Goal: Communication & Community: Connect with others

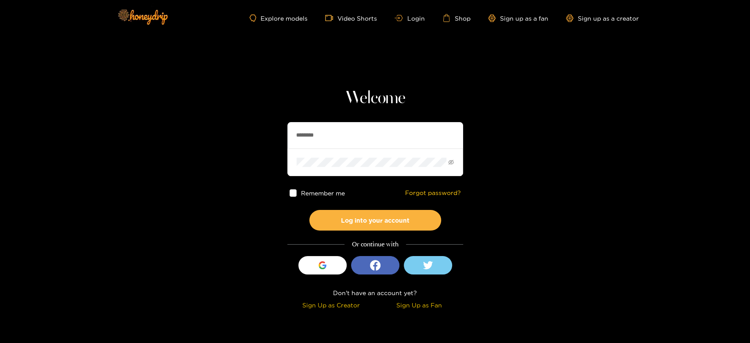
drag, startPoint x: 333, startPoint y: 132, endPoint x: 260, endPoint y: 132, distance: 73.0
click at [260, 132] on section "Welcome ******** Remember me Forgot password? Log into your account Or continue…" at bounding box center [375, 156] width 750 height 313
paste input "*****"
type input "**********"
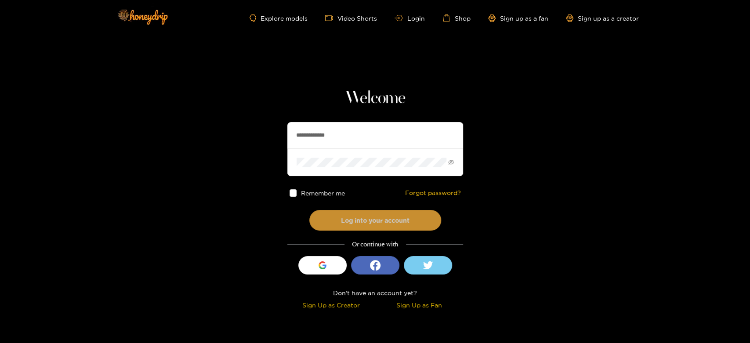
click at [348, 218] on button "Log into your account" at bounding box center [375, 220] width 132 height 21
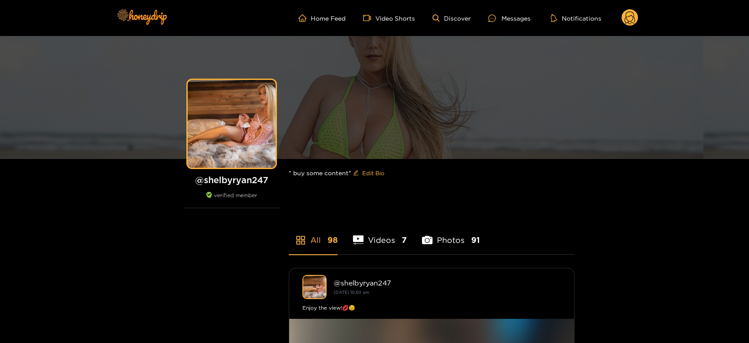
click at [518, 12] on ul "Home Feed Video Shorts Discover Messages Notifications" at bounding box center [468, 18] width 340 height 18
click at [516, 14] on div "Messages" at bounding box center [509, 18] width 42 height 10
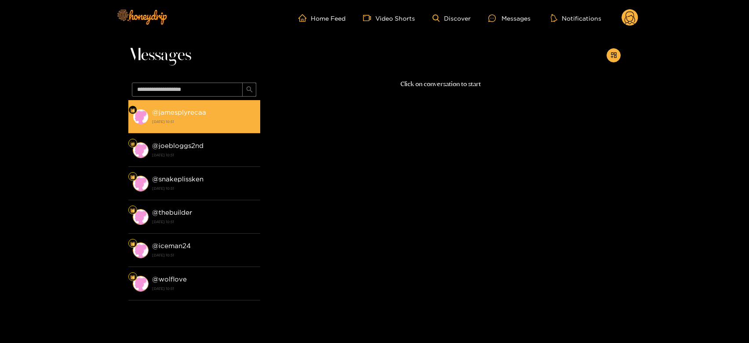
click at [211, 129] on li "@ jamesplyrecaa 23 September 2025 10:51" at bounding box center [194, 116] width 132 height 33
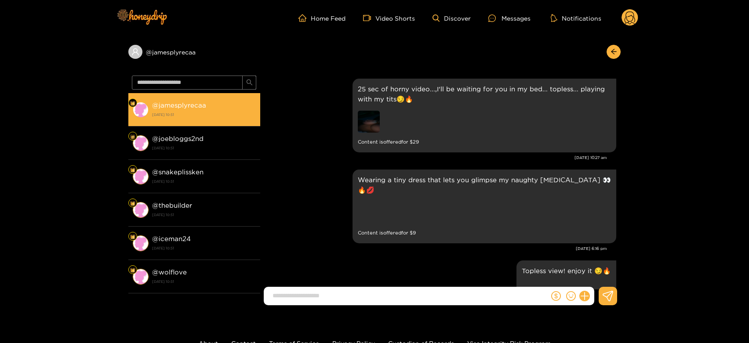
scroll to position [1882, 0]
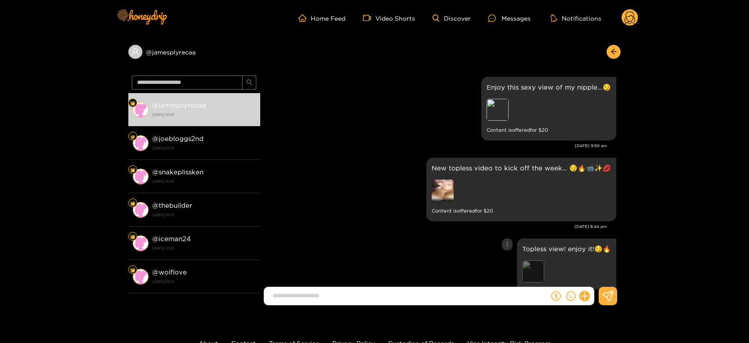
click at [534, 261] on div "Preview" at bounding box center [533, 272] width 22 height 22
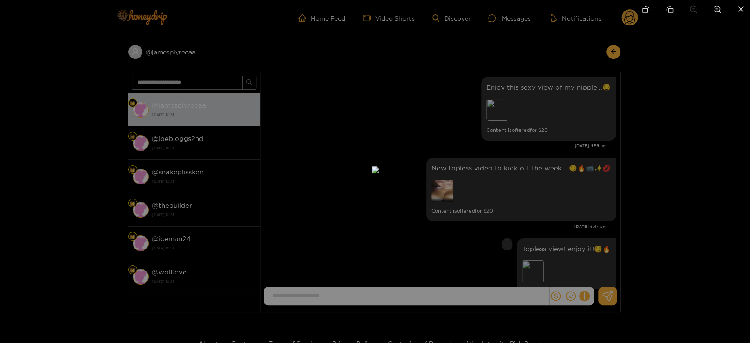
click at [566, 204] on div at bounding box center [375, 171] width 750 height 343
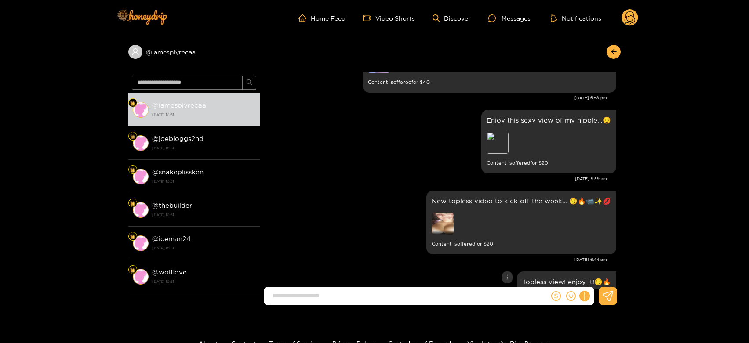
scroll to position [1833, 0]
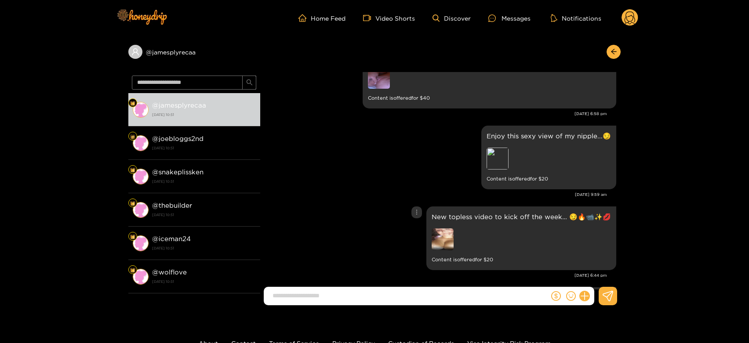
click at [446, 229] on img at bounding box center [443, 240] width 22 height 22
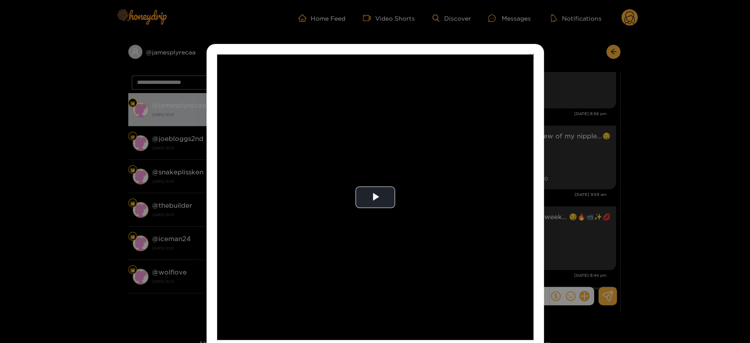
click at [446, 200] on video "Video Player" at bounding box center [375, 198] width 316 height 286
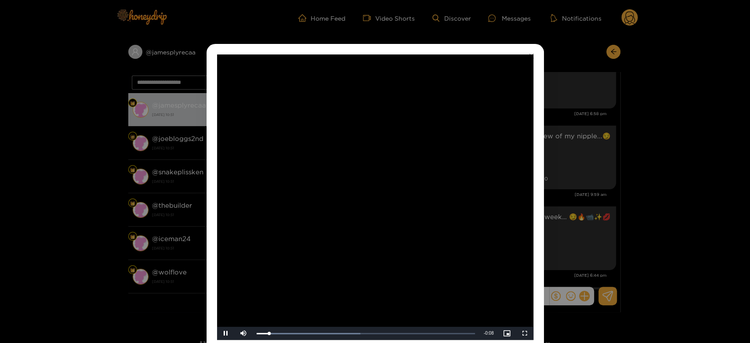
click at [446, 200] on video "Video Player" at bounding box center [375, 198] width 316 height 286
click at [587, 207] on div "**********" at bounding box center [375, 171] width 750 height 343
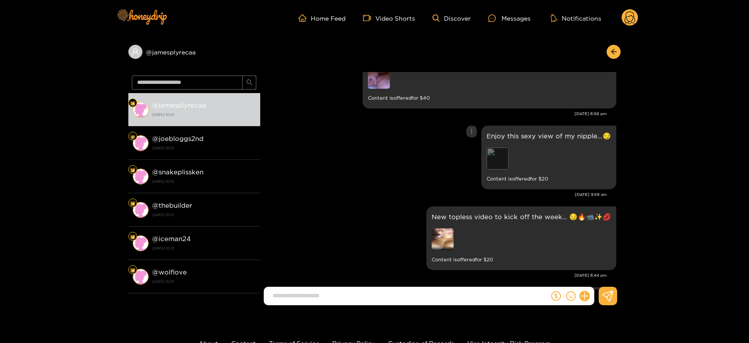
click at [498, 148] on div "Preview" at bounding box center [498, 159] width 22 height 22
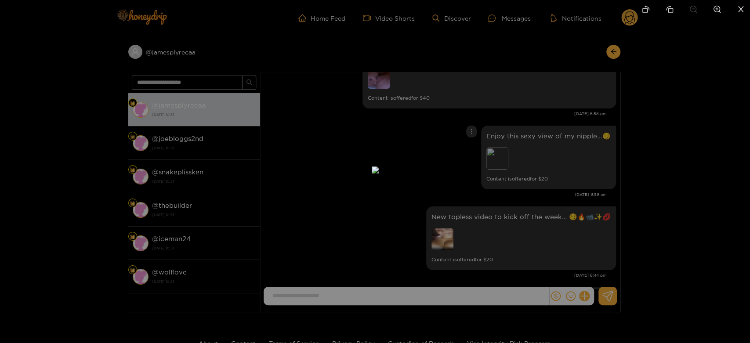
click at [517, 188] on div at bounding box center [375, 171] width 750 height 343
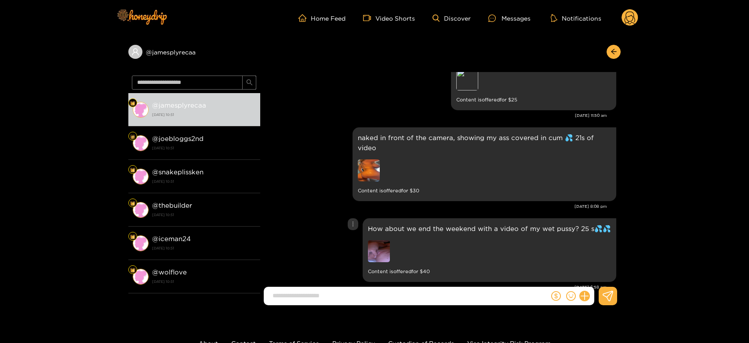
scroll to position [1638, 0]
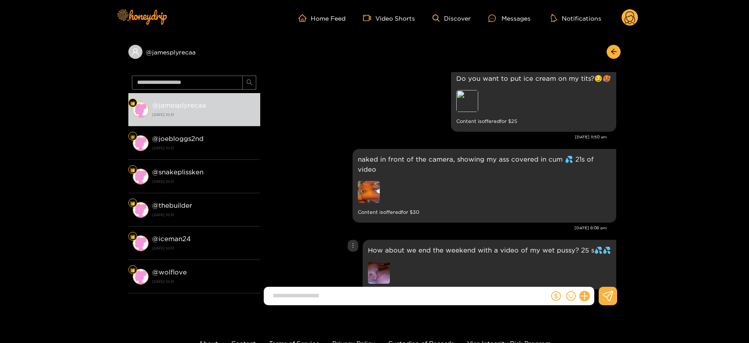
click at [388, 262] on img at bounding box center [379, 273] width 22 height 22
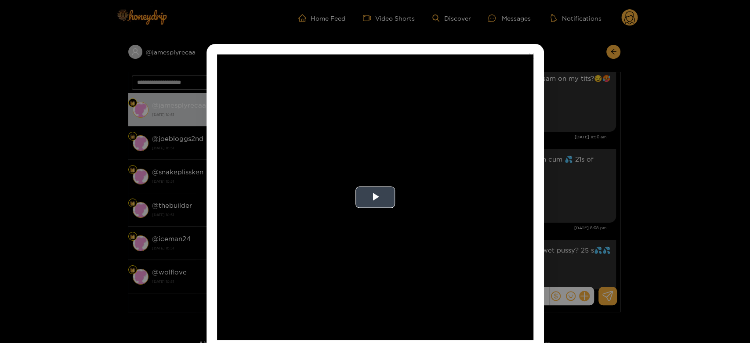
click at [380, 228] on video "Video Player" at bounding box center [375, 198] width 316 height 286
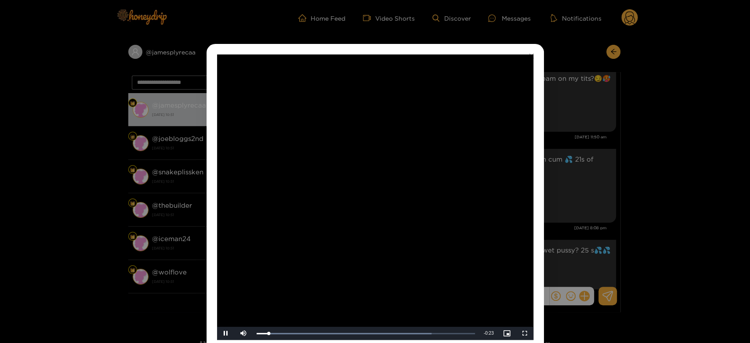
click at [380, 228] on video "Video Player" at bounding box center [375, 198] width 316 height 286
click at [600, 223] on div "**********" at bounding box center [375, 171] width 750 height 343
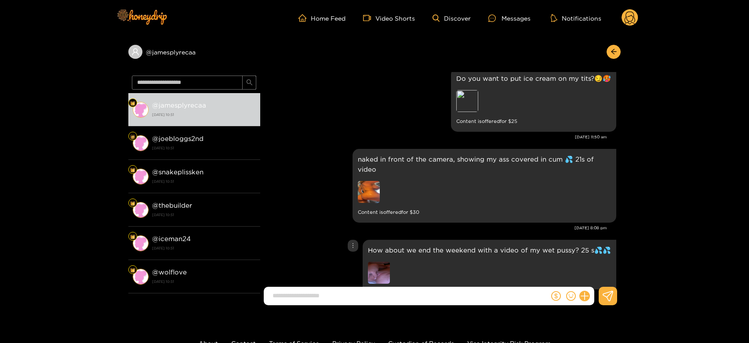
scroll to position [1589, 0]
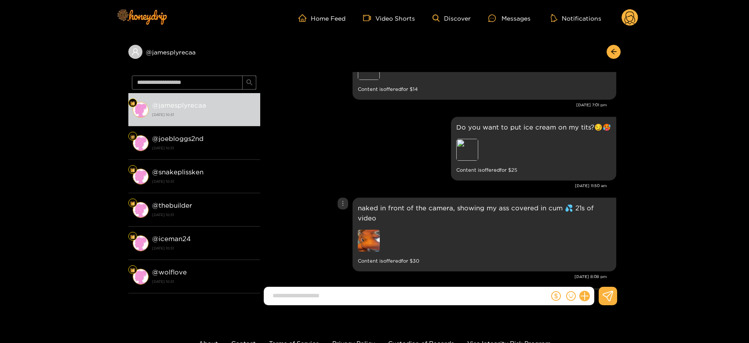
click at [368, 230] on img at bounding box center [369, 241] width 22 height 22
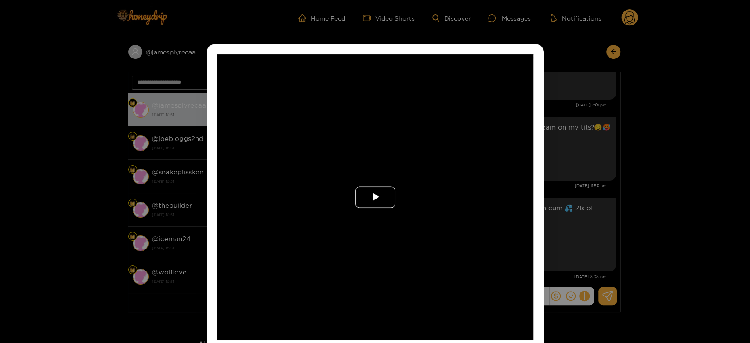
click at [375, 197] on span "Video Player" at bounding box center [375, 197] width 0 height 0
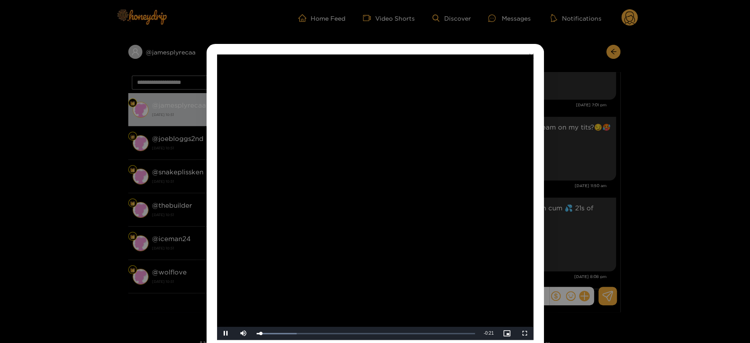
click at [368, 199] on video "Video Player" at bounding box center [375, 198] width 316 height 286
click at [564, 194] on div "**********" at bounding box center [375, 171] width 750 height 343
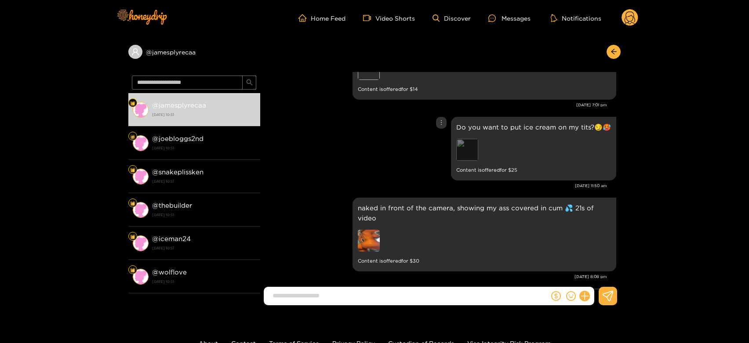
click at [468, 139] on div "Preview" at bounding box center [467, 150] width 22 height 22
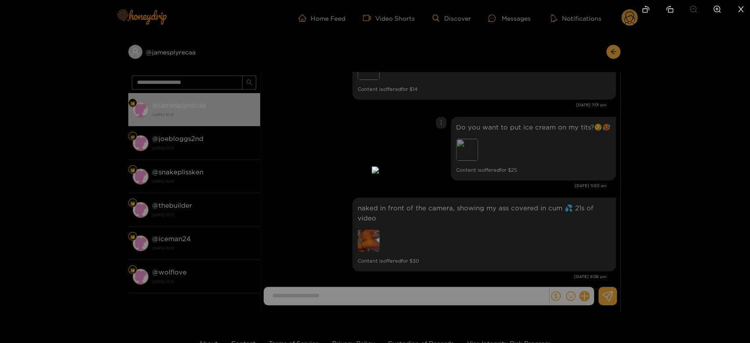
click at [590, 136] on div at bounding box center [375, 171] width 750 height 343
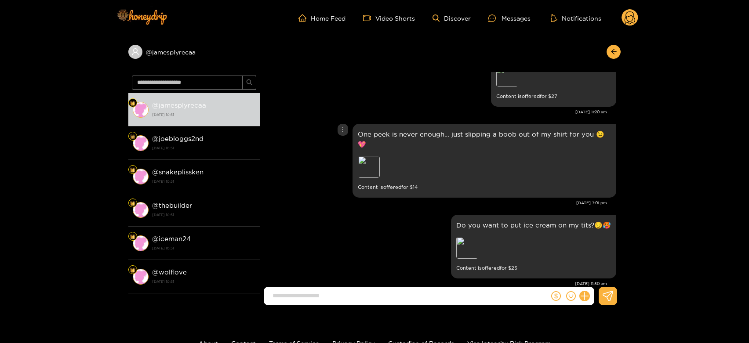
scroll to position [1443, 0]
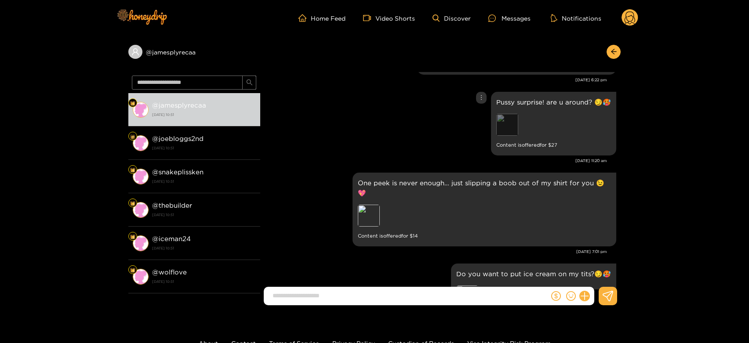
click at [503, 114] on div "Preview" at bounding box center [507, 125] width 22 height 22
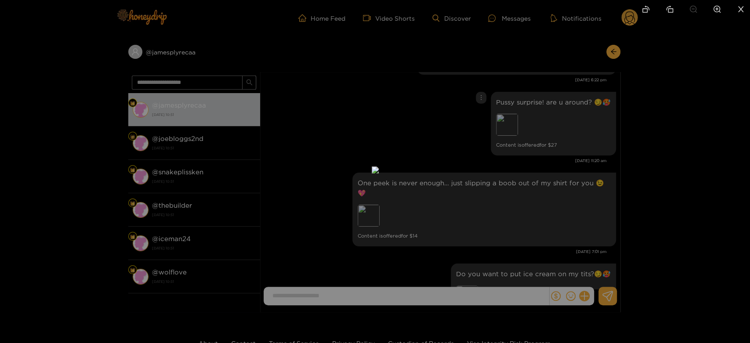
click at [575, 135] on div at bounding box center [375, 171] width 750 height 343
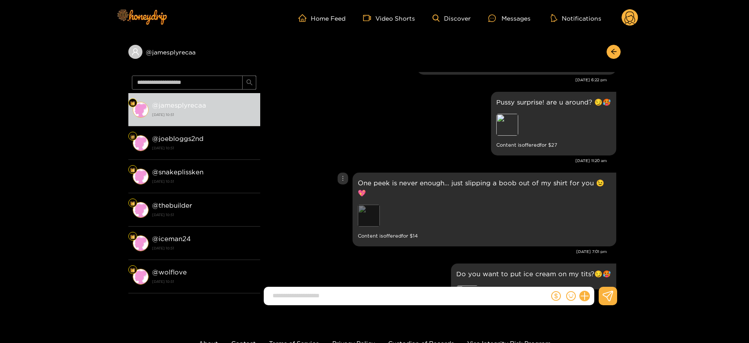
click at [365, 205] on div "Preview" at bounding box center [369, 216] width 22 height 22
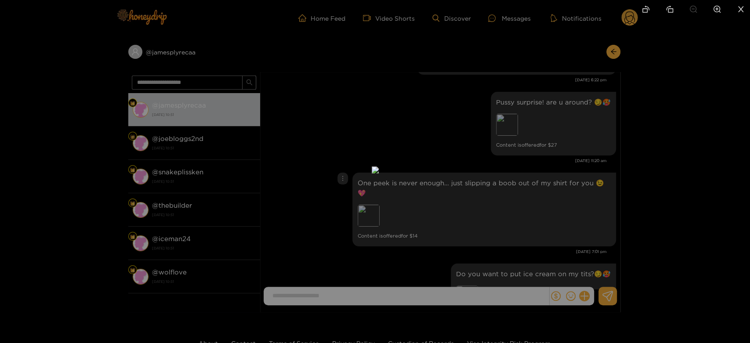
click at [539, 162] on div at bounding box center [375, 171] width 750 height 343
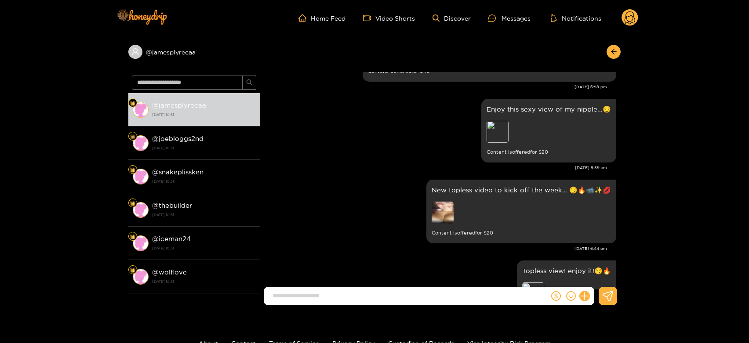
scroll to position [1882, 0]
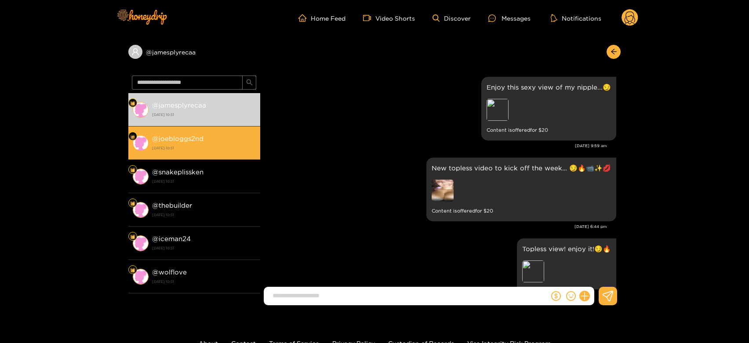
click at [176, 142] on strong "@ joebloggs2nd" at bounding box center [177, 138] width 51 height 7
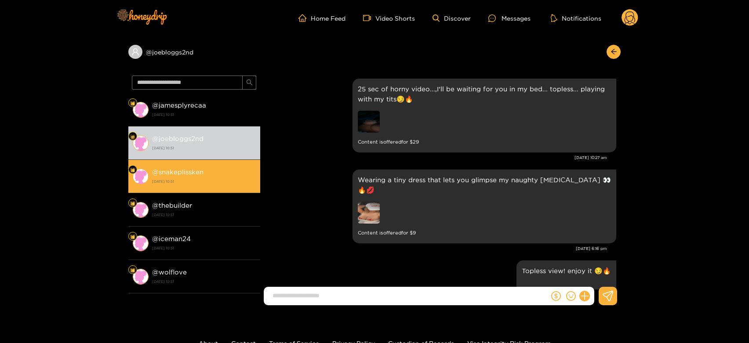
scroll to position [1882, 0]
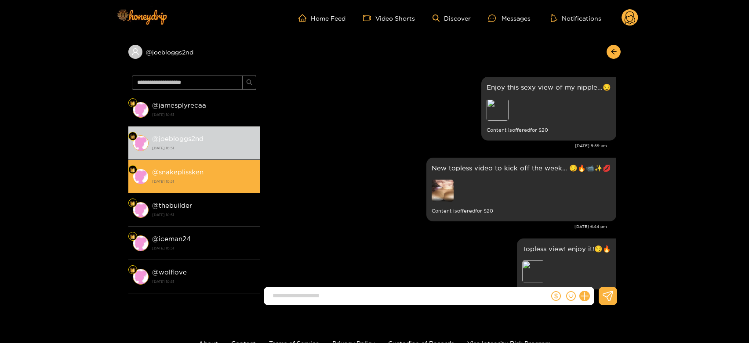
click at [227, 175] on div "@ snakeplissken 23 September 2025 10:51" at bounding box center [204, 177] width 104 height 20
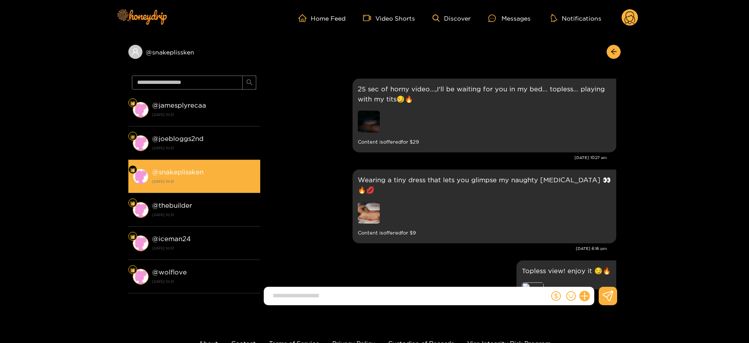
scroll to position [1882, 0]
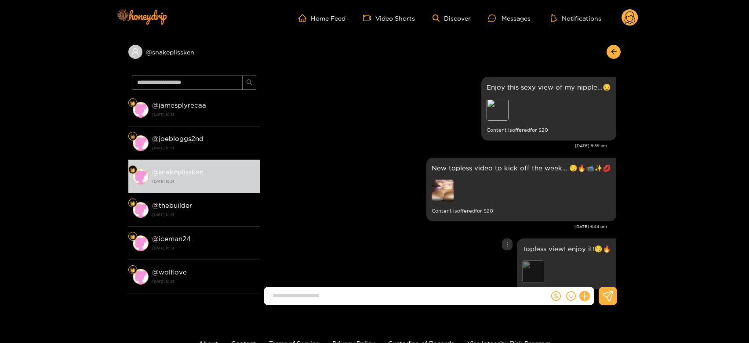
click at [538, 261] on div "Preview" at bounding box center [533, 272] width 22 height 22
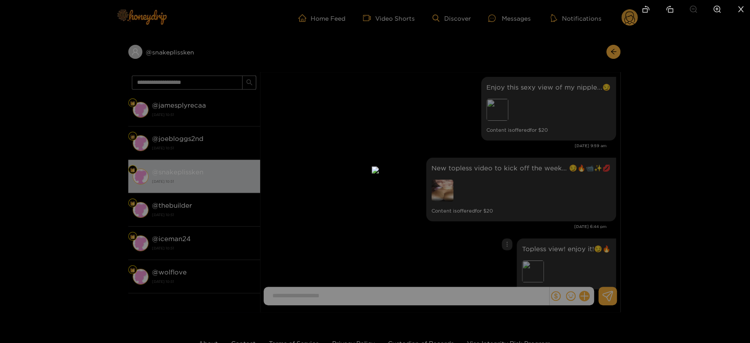
click at [578, 233] on div at bounding box center [375, 171] width 750 height 343
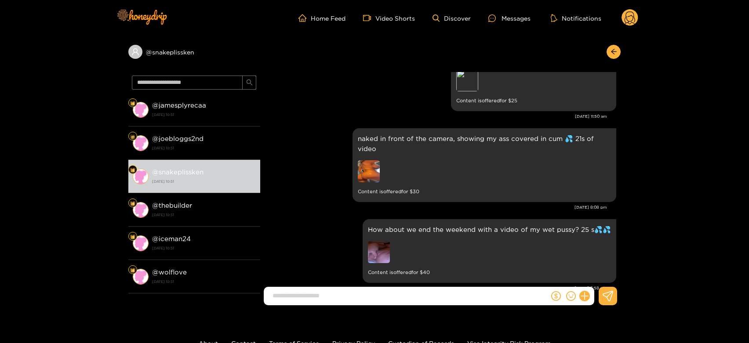
scroll to position [1644, 0]
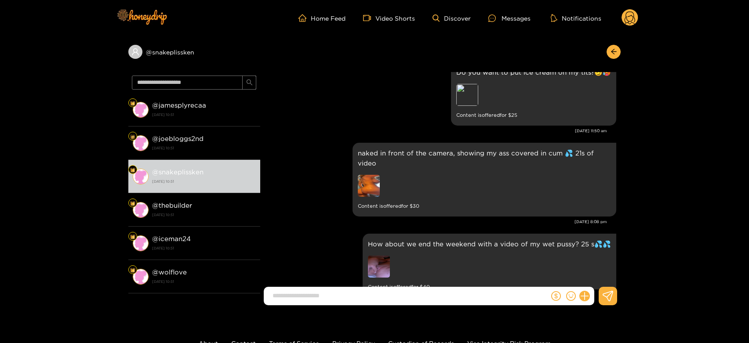
click at [629, 18] on circle at bounding box center [630, 17] width 17 height 17
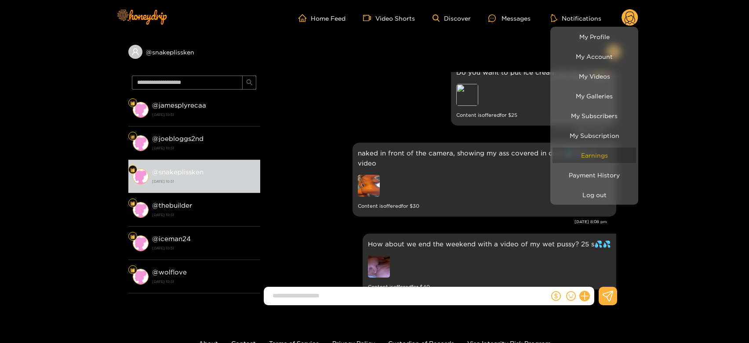
click at [567, 154] on link "Earnings" at bounding box center [595, 155] width 84 height 15
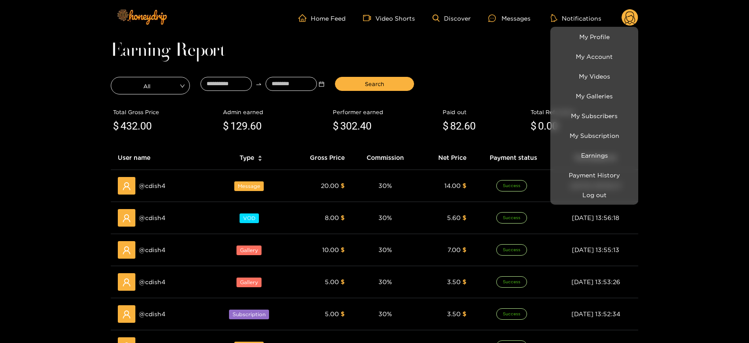
click at [149, 188] on div at bounding box center [374, 171] width 749 height 343
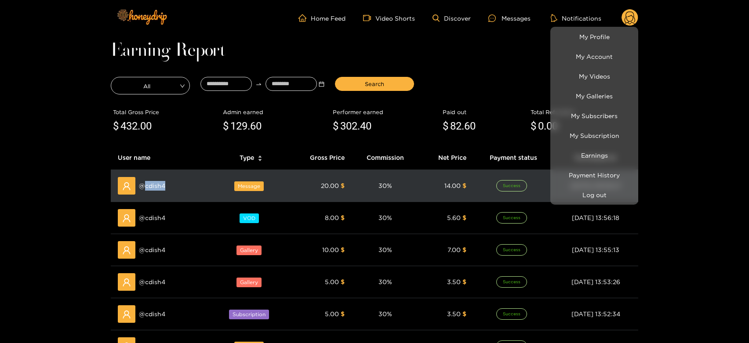
click at [149, 188] on span "@ cdish4" at bounding box center [152, 186] width 26 height 10
copy span "cdish4"
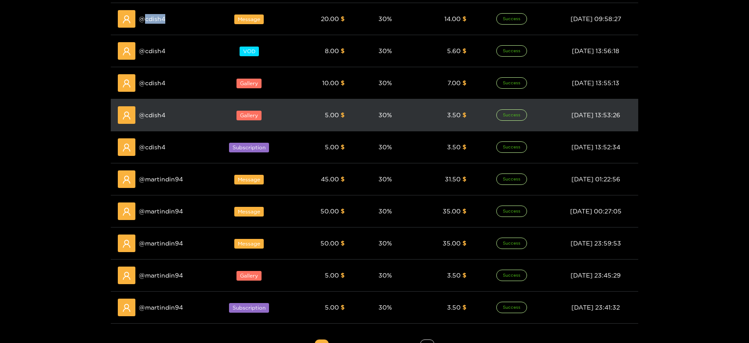
scroll to position [167, 0]
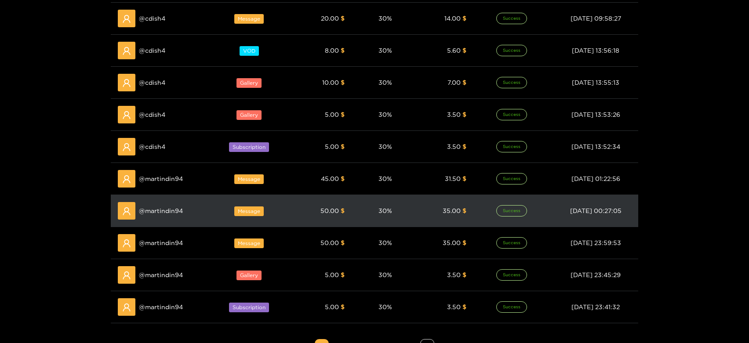
click at [163, 209] on span "@ martindin94" at bounding box center [161, 211] width 44 height 10
copy span "martindin94"
click at [163, 209] on span "@ martindin94" at bounding box center [161, 211] width 44 height 10
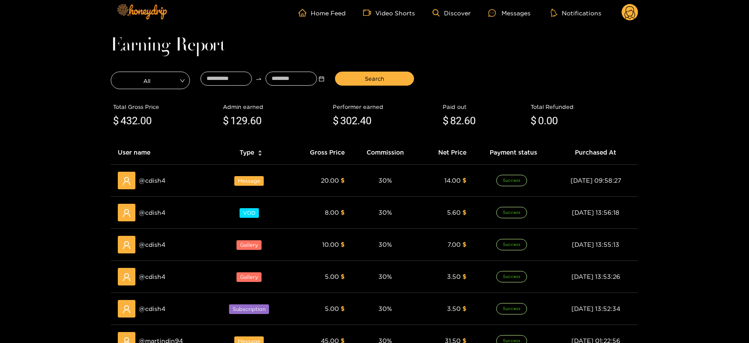
scroll to position [0, 0]
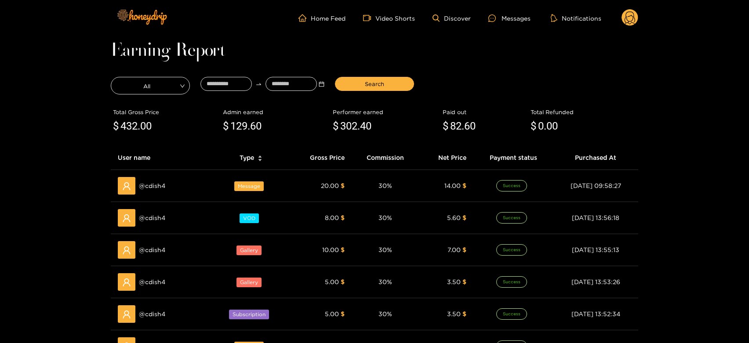
click at [508, 24] on ul "Home Feed Video Shorts Discover Messages Notifications" at bounding box center [468, 18] width 340 height 18
click at [505, 20] on div "Messages" at bounding box center [509, 18] width 42 height 10
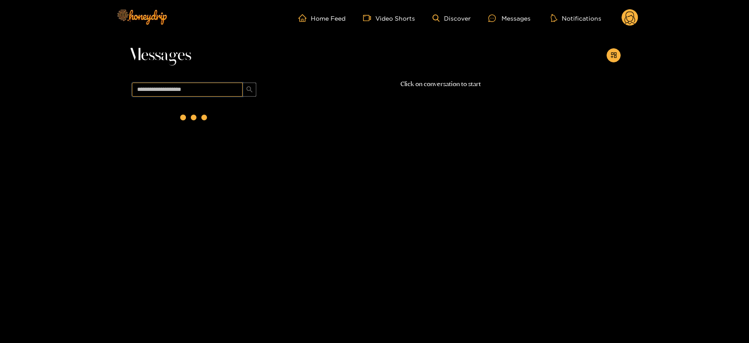
click at [233, 90] on input "text" at bounding box center [187, 90] width 111 height 14
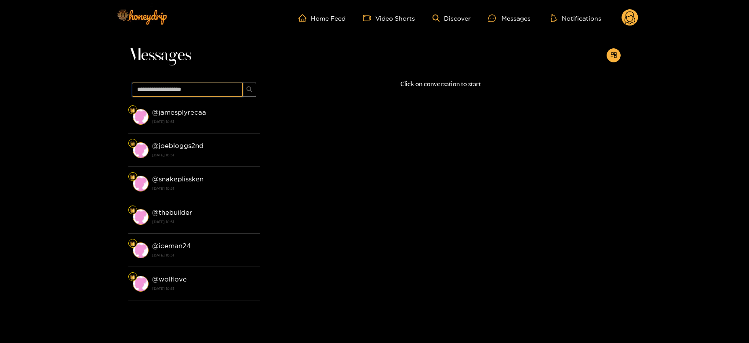
paste input "**********"
type input "**********"
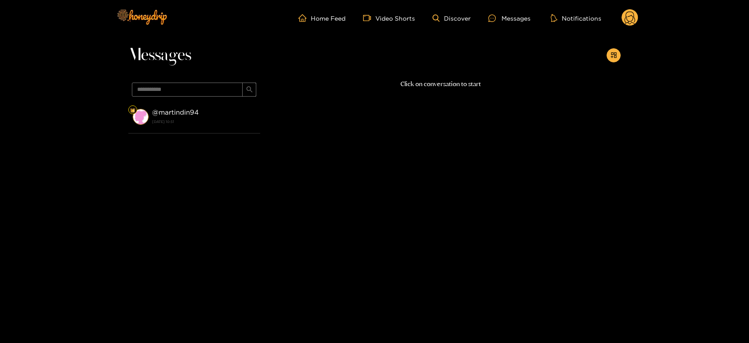
click at [182, 131] on li "@ martindin94 23 September 2025 10:51" at bounding box center [194, 116] width 132 height 33
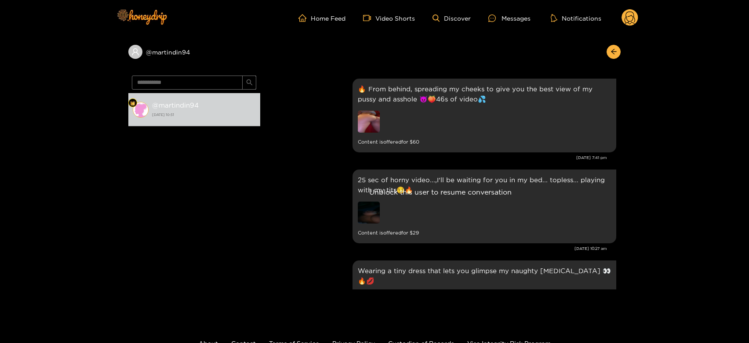
scroll to position [1892, 0]
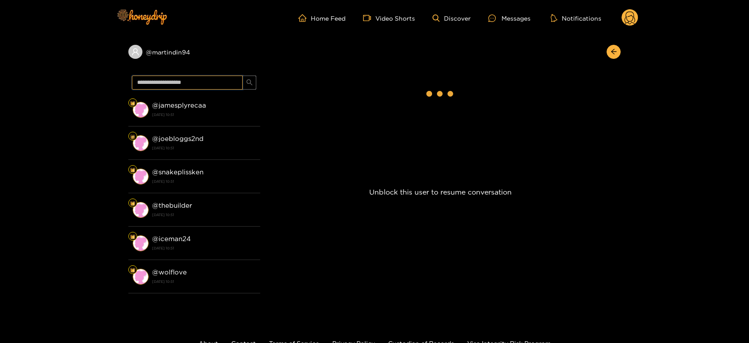
click at [171, 96] on div "@ jamesplyrecaa [DATE] 10:51 @ joebloggs2nd [DATE] 10:51 @ snakeplissken [DATE]…" at bounding box center [194, 192] width 132 height 240
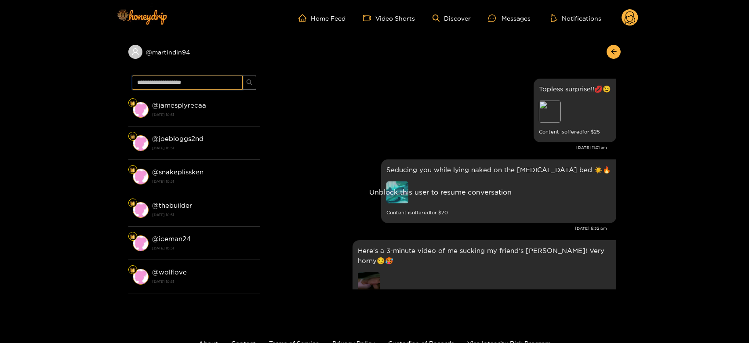
scroll to position [1891, 0]
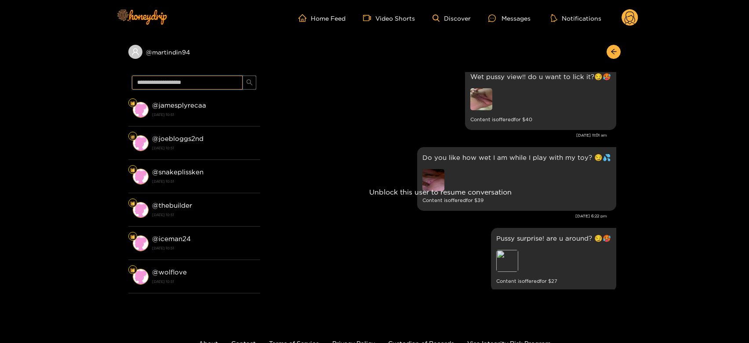
click at [203, 80] on input "text" at bounding box center [187, 83] width 111 height 14
paste input "******"
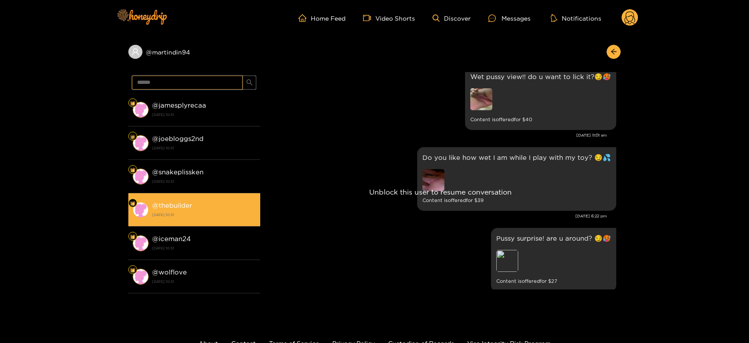
type input "******"
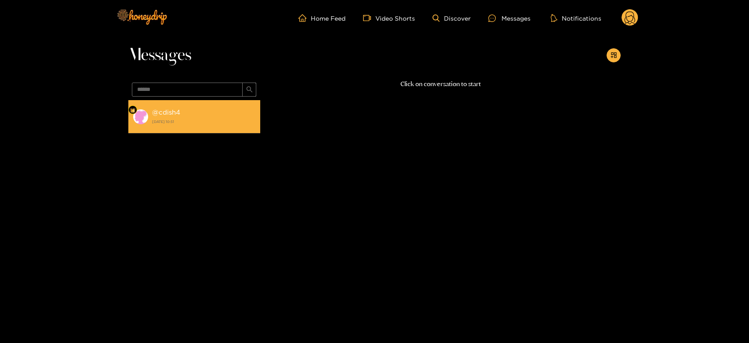
click at [200, 121] on strong "[DATE] 10:51" at bounding box center [204, 122] width 104 height 8
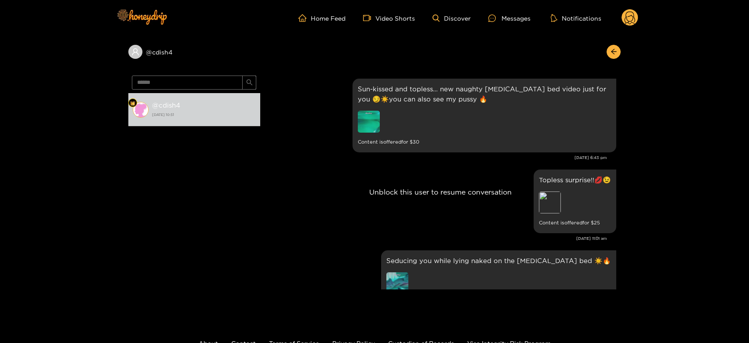
scroll to position [1900, 0]
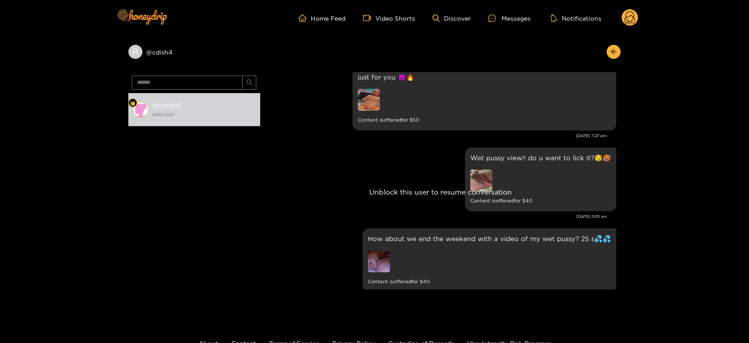
click at [629, 21] on icon at bounding box center [630, 18] width 11 height 15
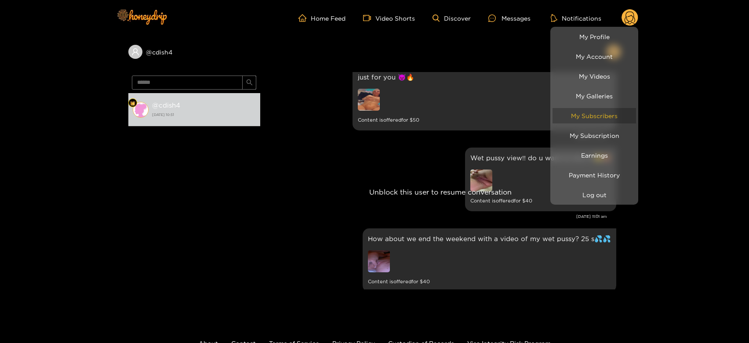
click at [600, 117] on link "My Subscribers" at bounding box center [595, 115] width 84 height 15
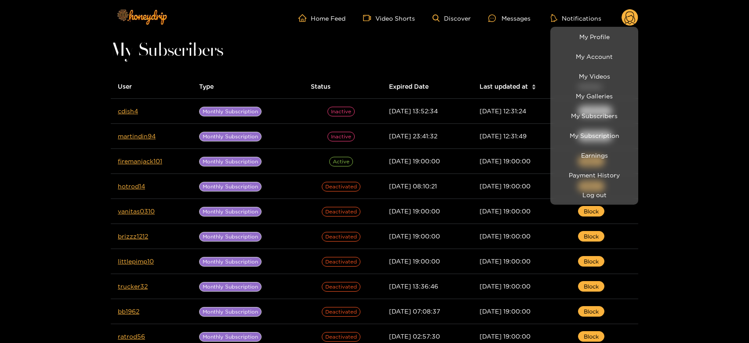
click at [461, 54] on div at bounding box center [374, 171] width 749 height 343
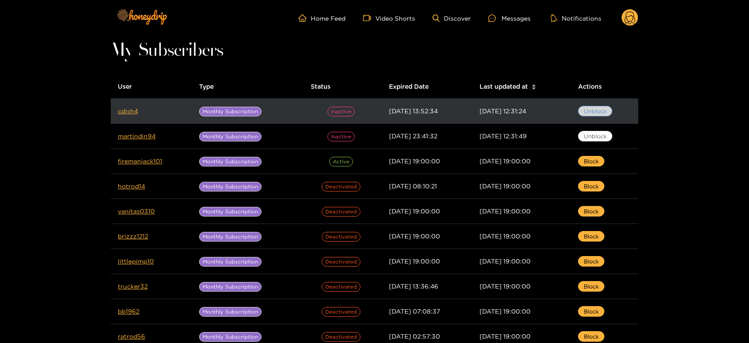
click at [600, 114] on span "Unblock" at bounding box center [595, 111] width 23 height 9
click at [131, 111] on link "cdish4" at bounding box center [128, 111] width 20 height 7
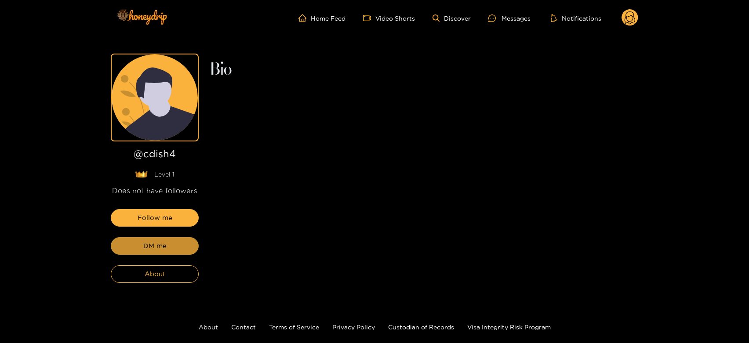
click at [152, 241] on span "DM me" at bounding box center [154, 246] width 23 height 11
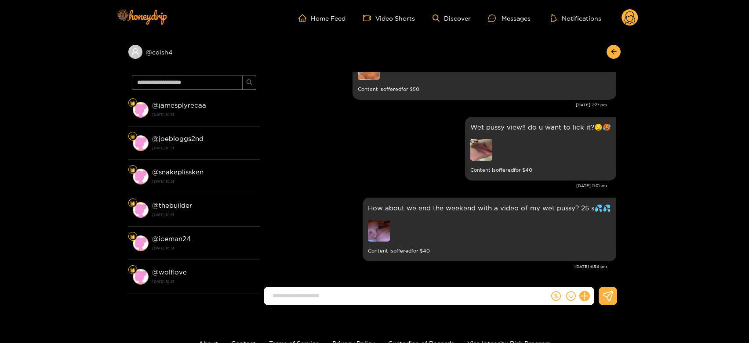
scroll to position [1900, 0]
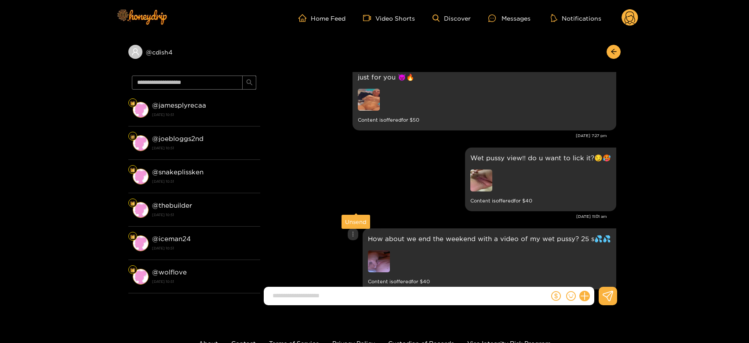
click at [349, 221] on div "Unsend" at bounding box center [356, 222] width 22 height 9
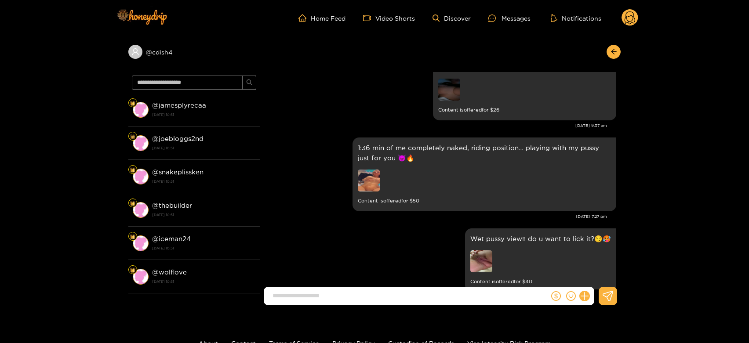
click at [628, 24] on circle at bounding box center [630, 17] width 17 height 17
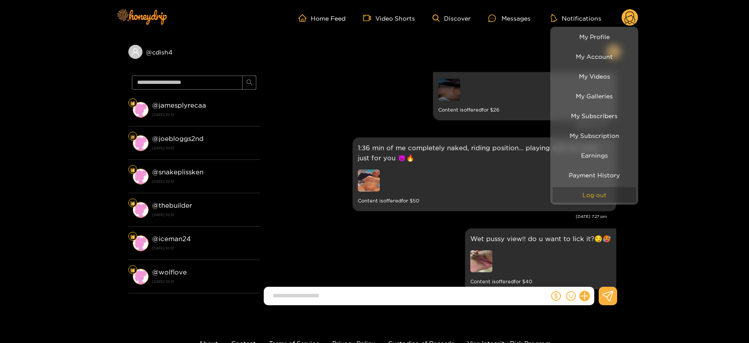
click at [579, 187] on button "Log out" at bounding box center [595, 194] width 84 height 15
